Goal: Task Accomplishment & Management: Use online tool/utility

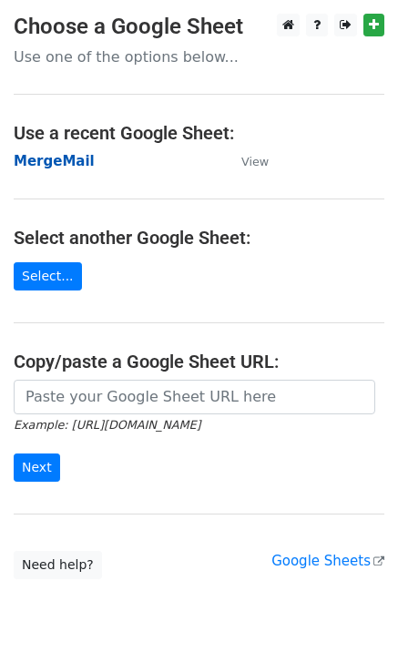
click at [56, 156] on strong "MergeMail" at bounding box center [54, 161] width 81 height 16
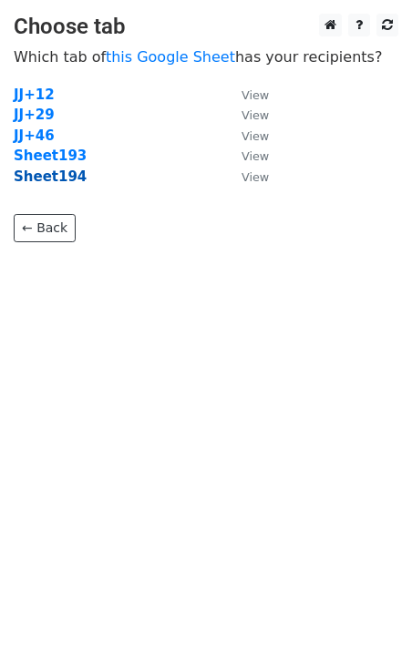
click at [54, 183] on strong "Sheet194" at bounding box center [50, 176] width 73 height 16
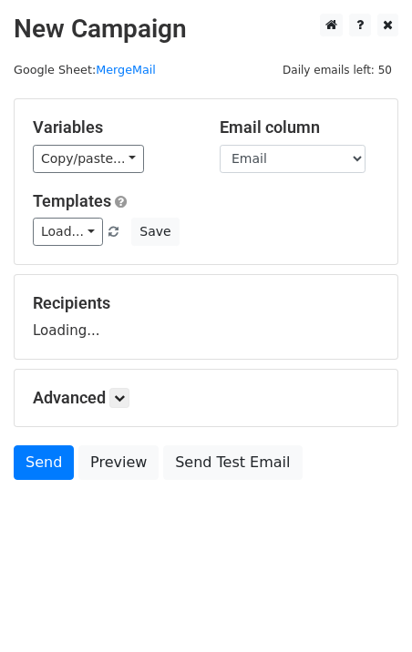
click at [66, 248] on div "Variables Copy/paste... {{Email}} Email column Email Templates Load... No Cost …" at bounding box center [206, 181] width 382 height 165
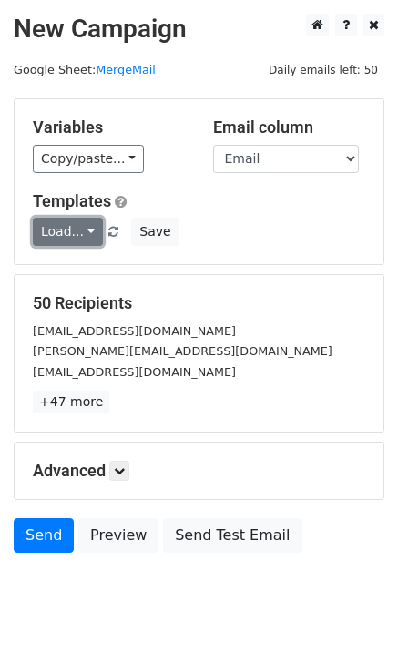
click at [73, 240] on link "Load..." at bounding box center [68, 232] width 70 height 28
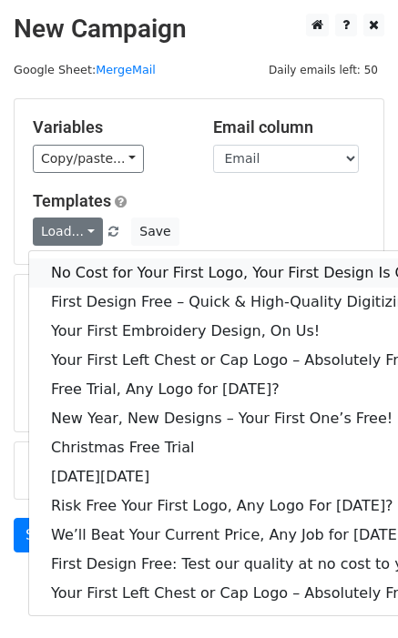
click at [97, 277] on link "No Cost for Your First Logo, Your First Design Is On Us!" at bounding box center [247, 273] width 437 height 29
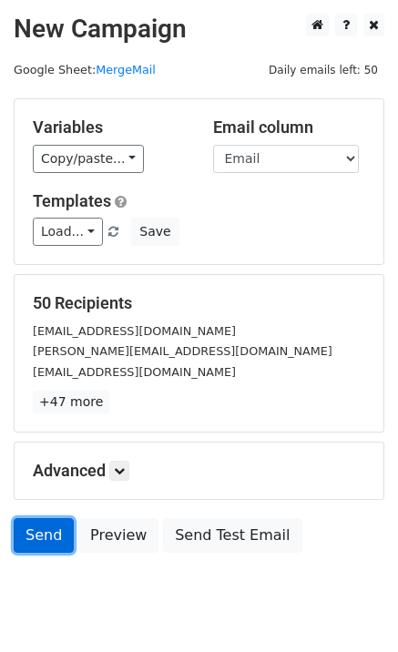
click at [31, 531] on link "Send" at bounding box center [44, 535] width 60 height 35
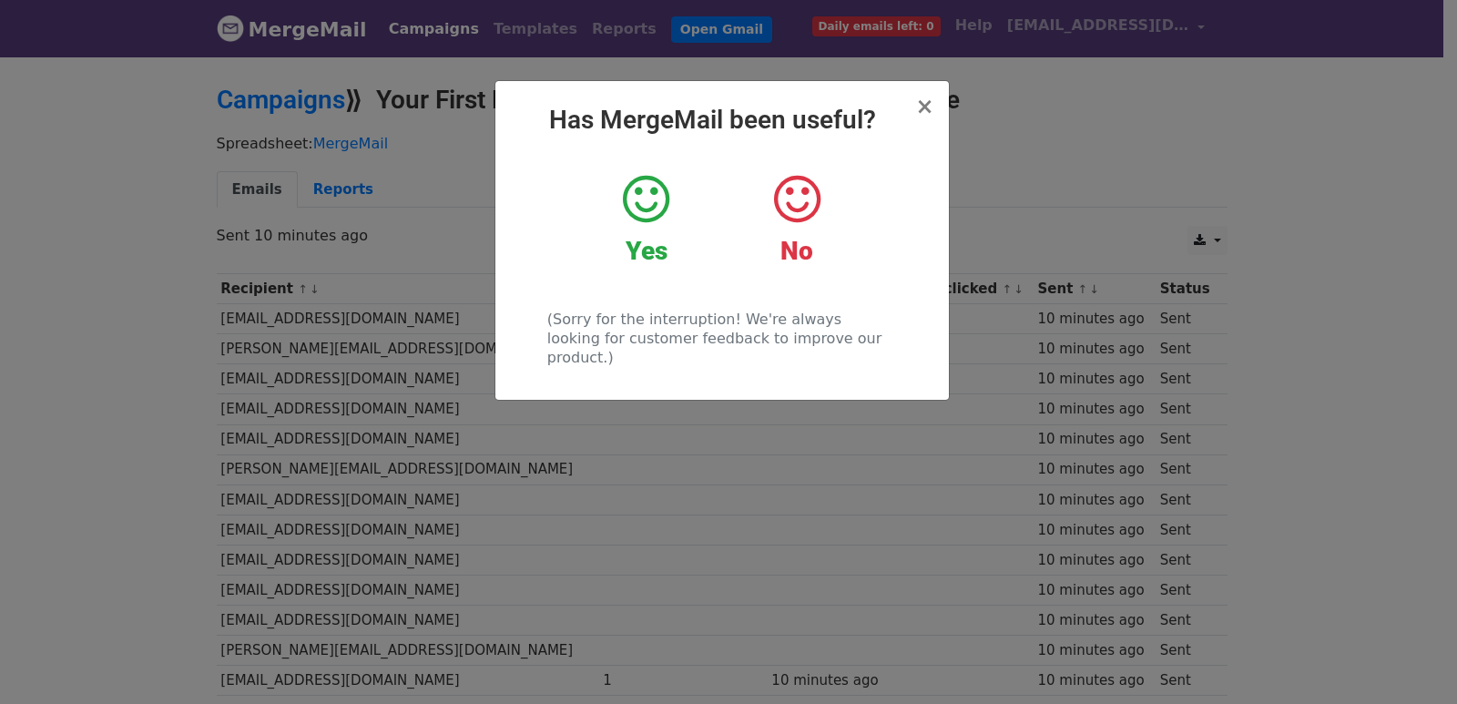
click at [636, 464] on div "× Has MergeMail been useful? Yes No (Sorry for the interruption! We're always l…" at bounding box center [728, 379] width 1457 height 649
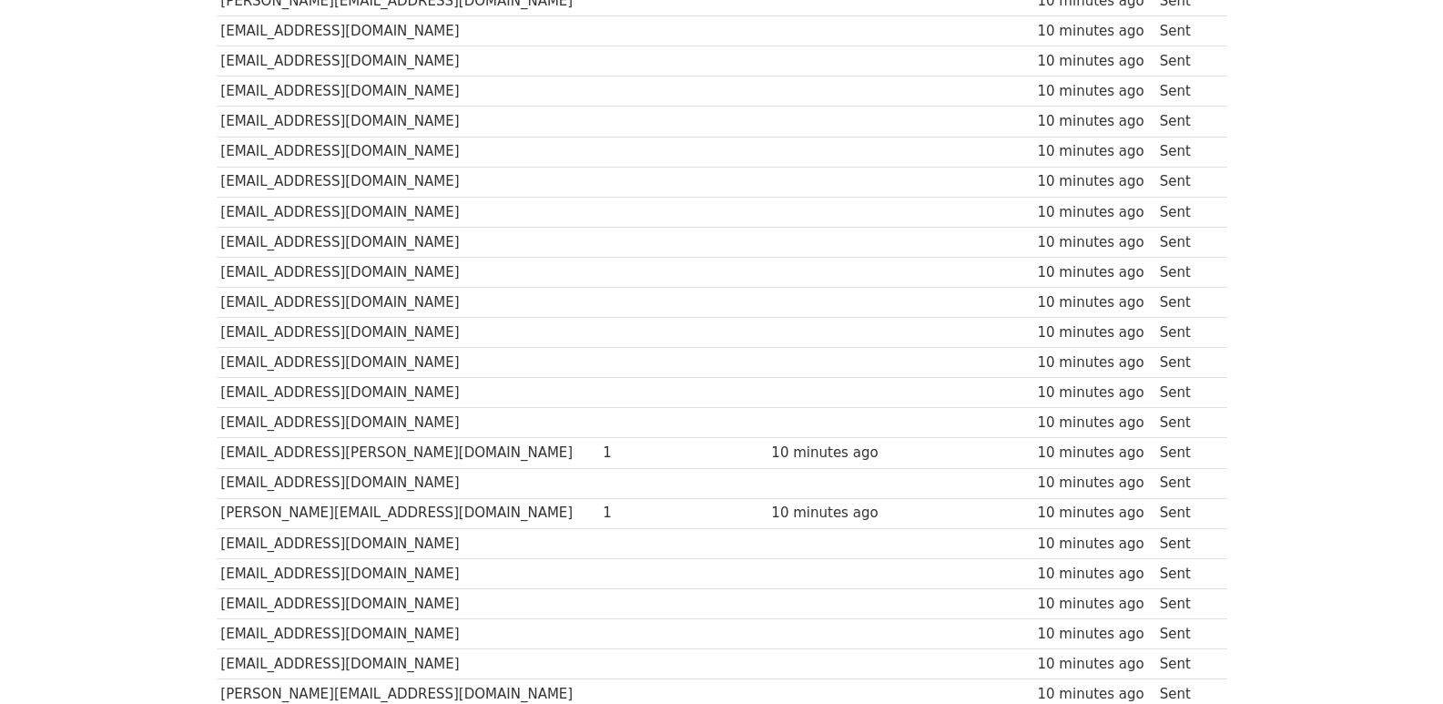
scroll to position [1267, 0]
